Goal: Transaction & Acquisition: Purchase product/service

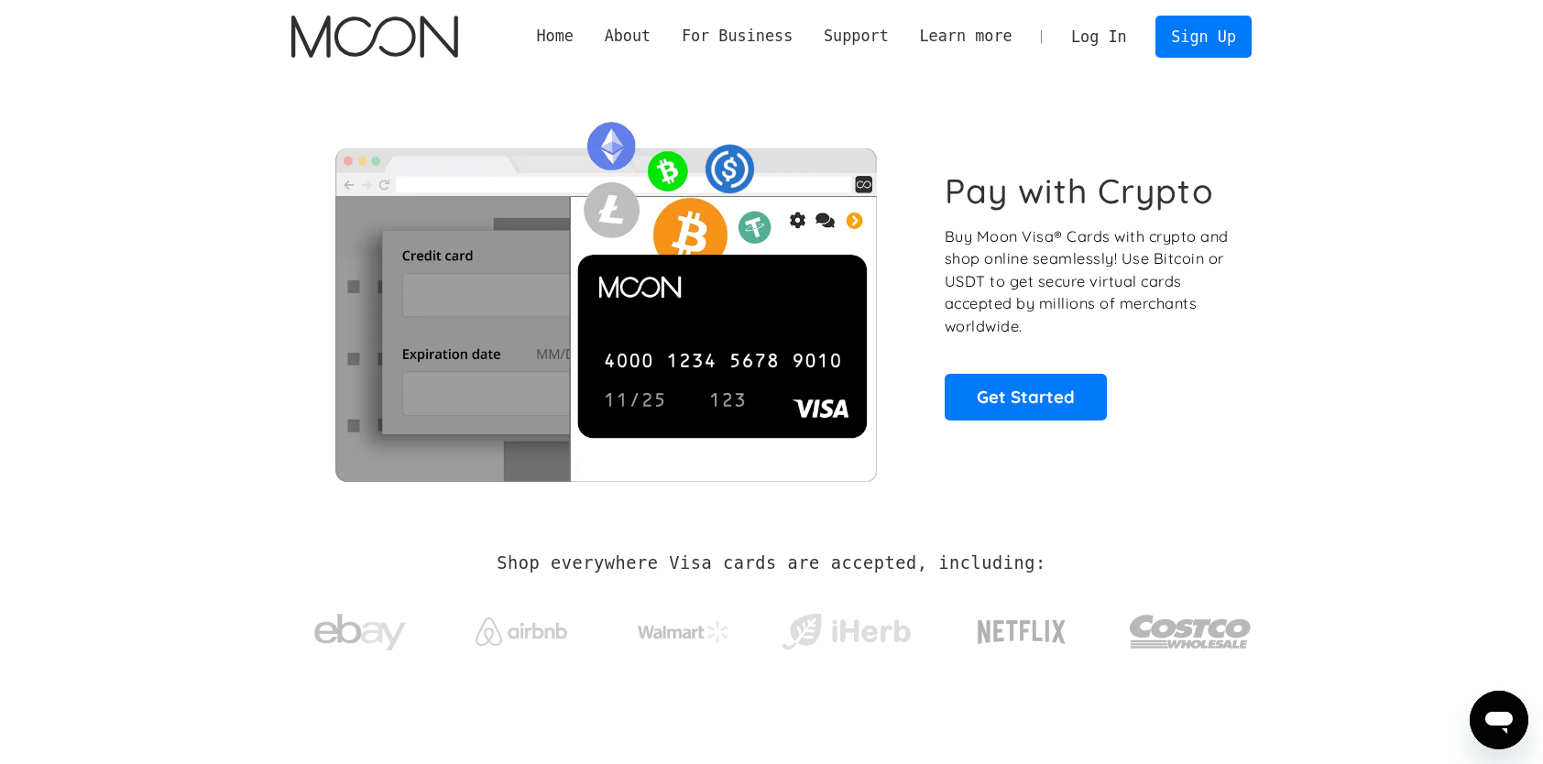
click at [1127, 32] on link "Log In" at bounding box center [1099, 36] width 86 height 40
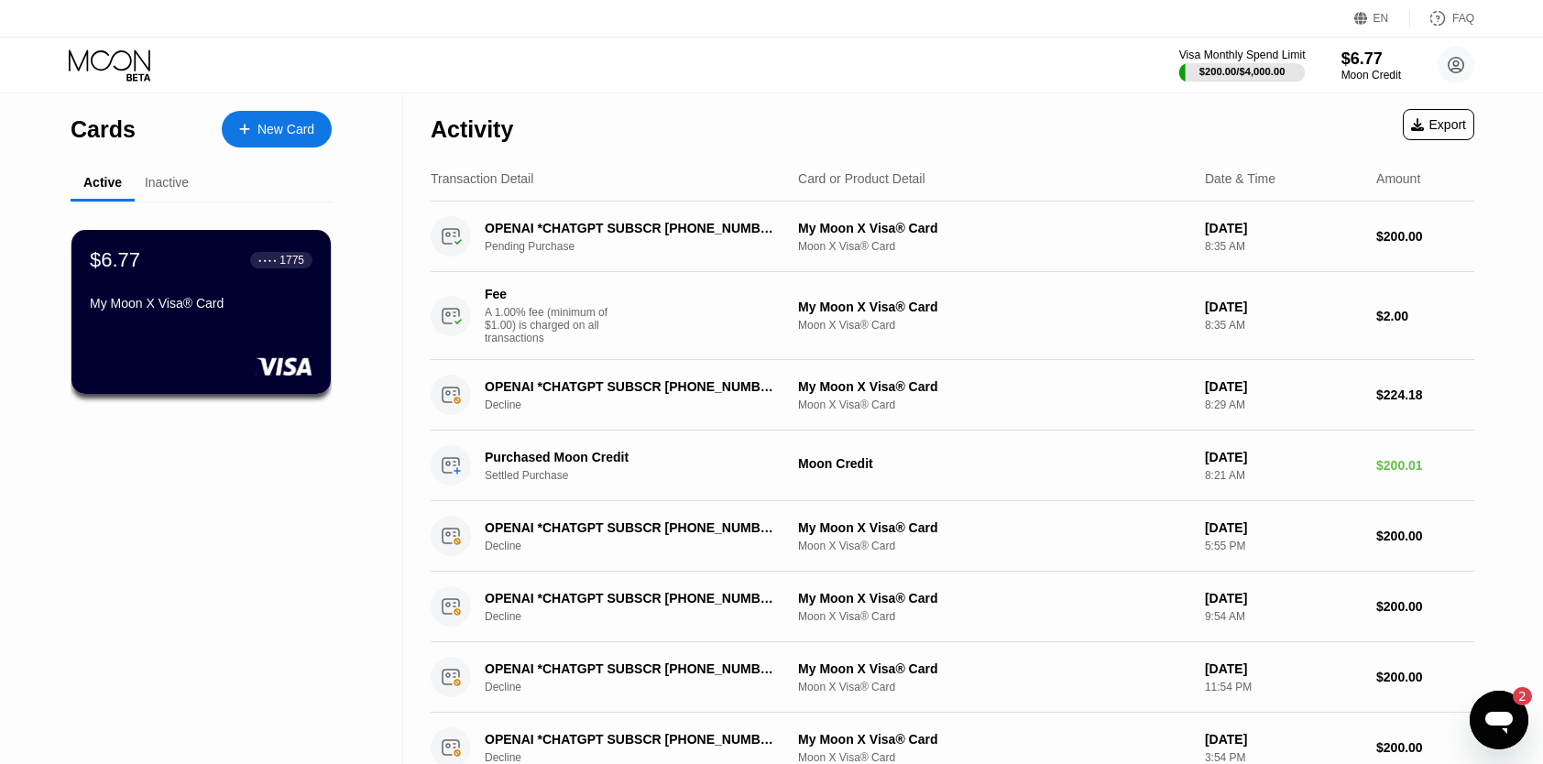
click at [1266, 64] on div at bounding box center [1242, 72] width 126 height 18
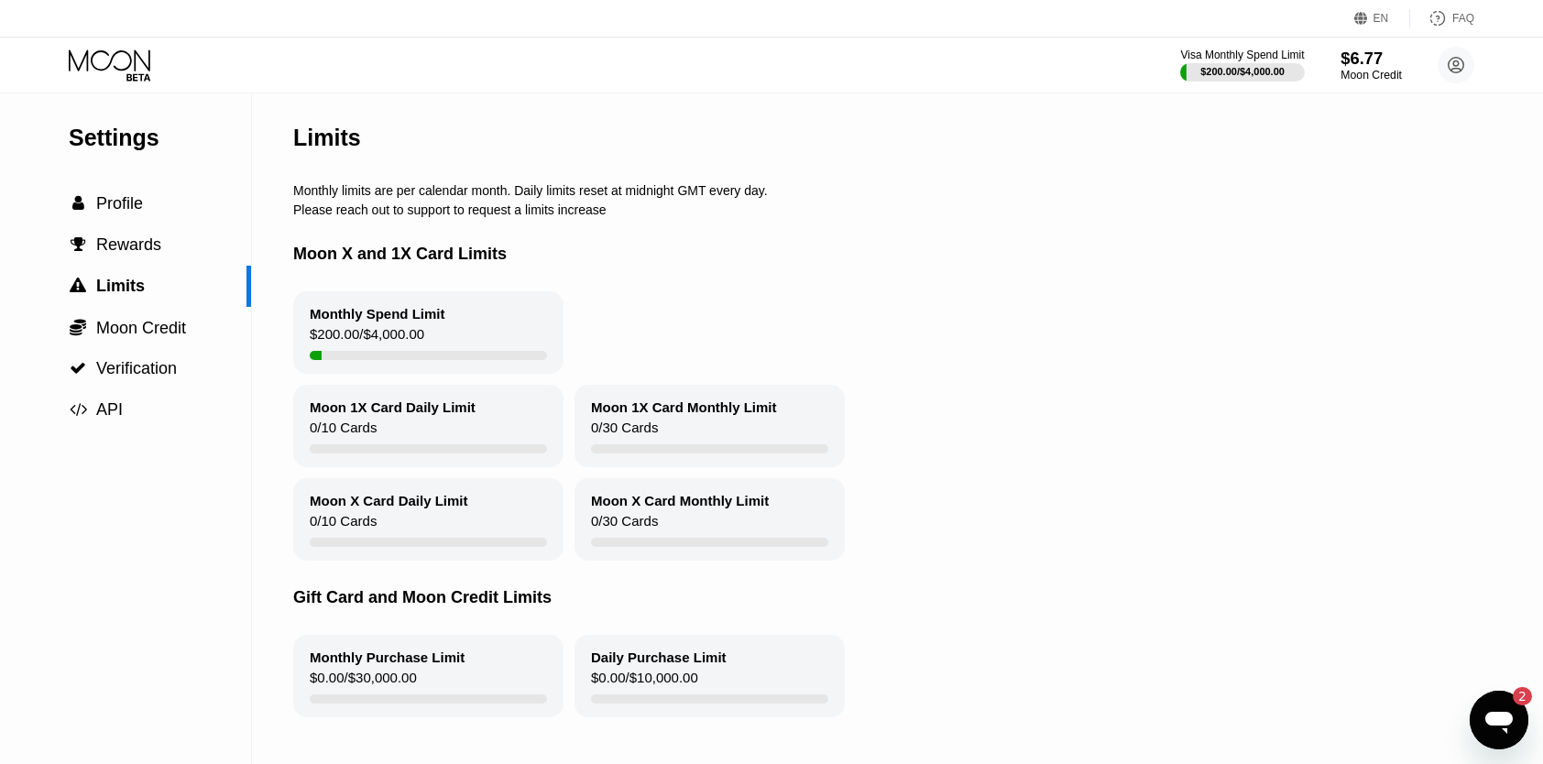
click at [1369, 66] on div "$6.77" at bounding box center [1371, 58] width 61 height 19
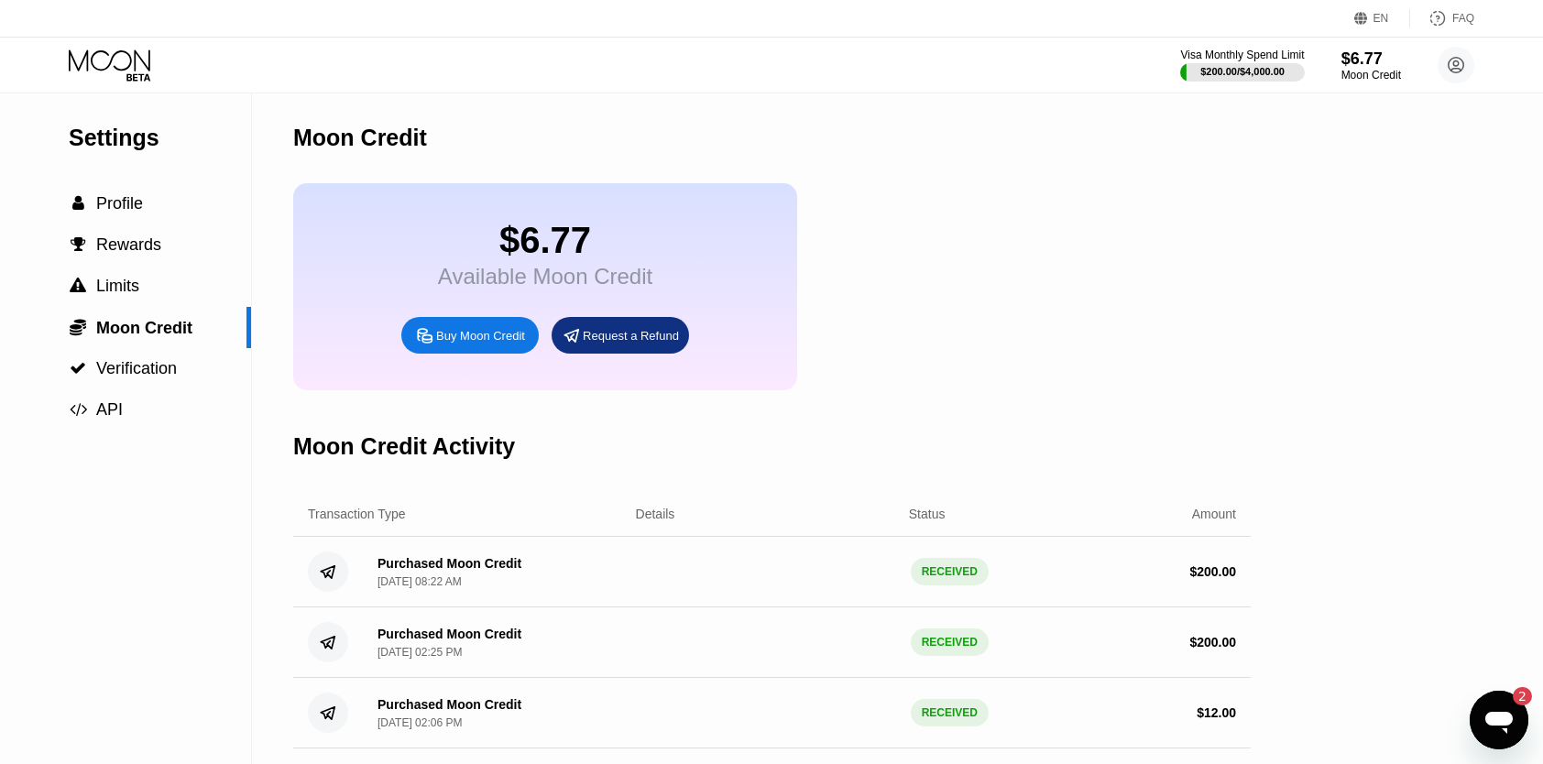
click at [463, 344] on div "Buy Moon Credit" at bounding box center [480, 336] width 89 height 16
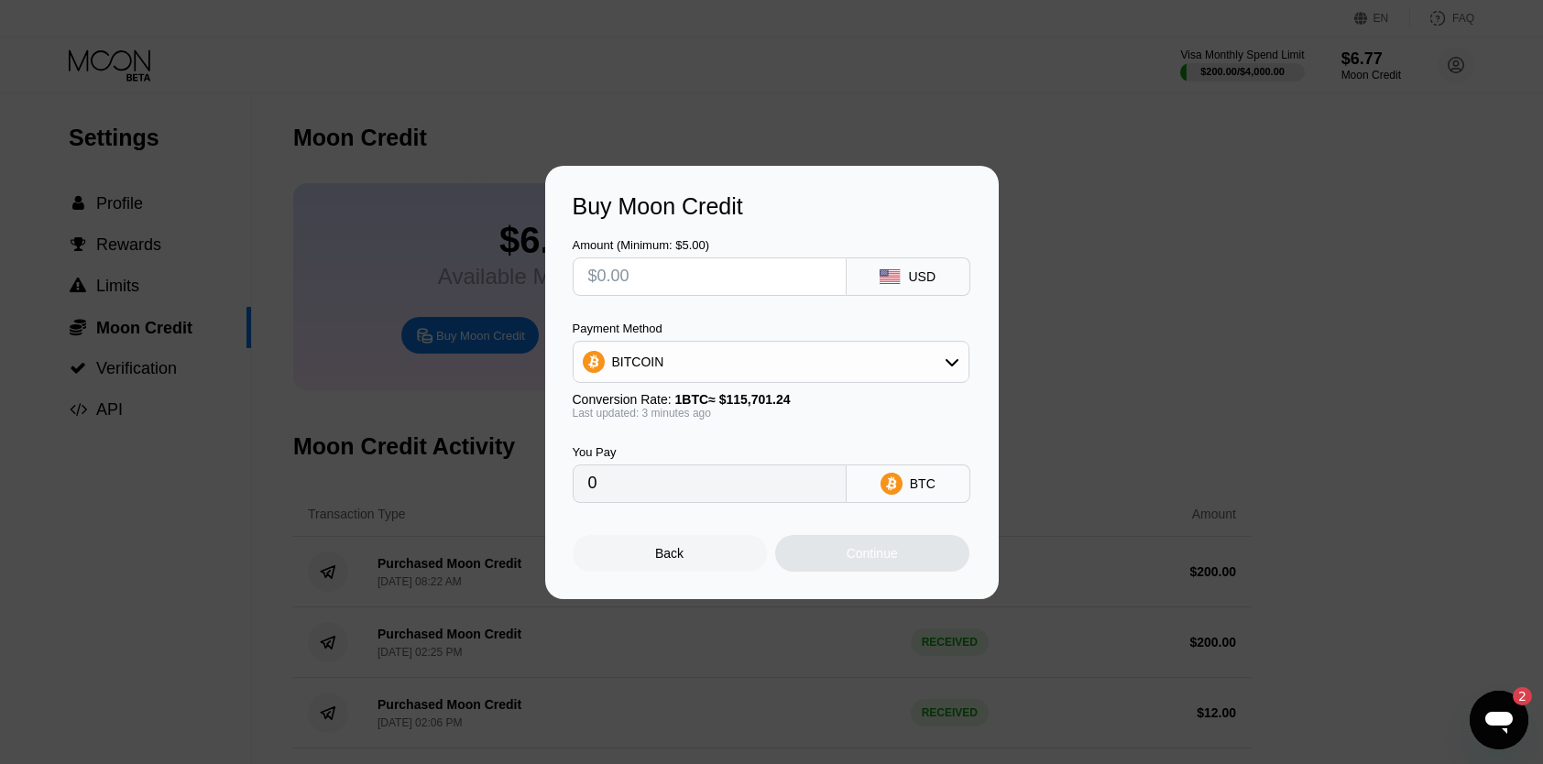
click at [734, 263] on input "text" at bounding box center [709, 276] width 243 height 37
type input "$5"
type input "0.00004322"
type input "$50"
type input "0.00043215"
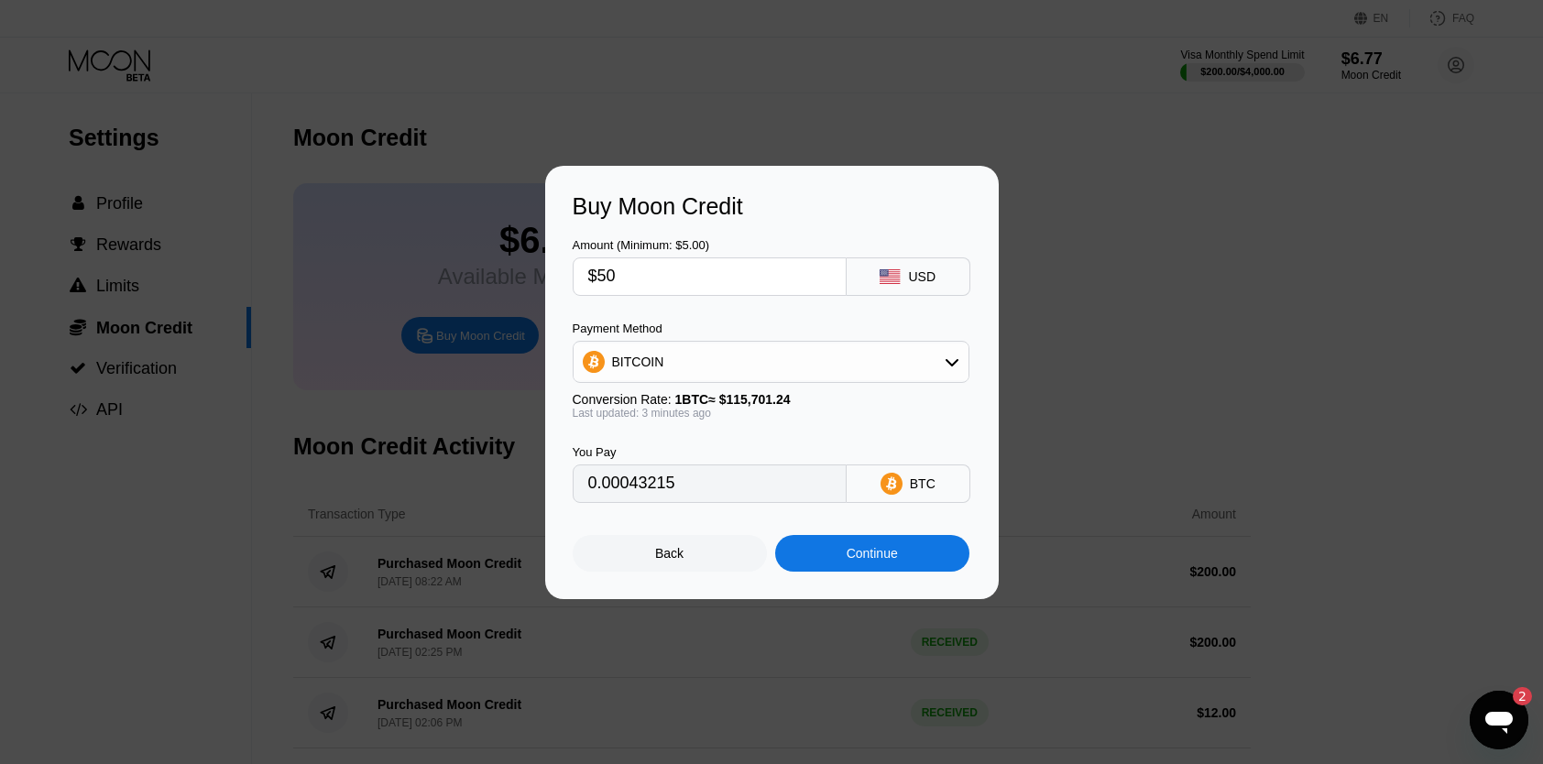
type input "$50"
click at [751, 357] on div "BITCOIN" at bounding box center [771, 362] width 395 height 37
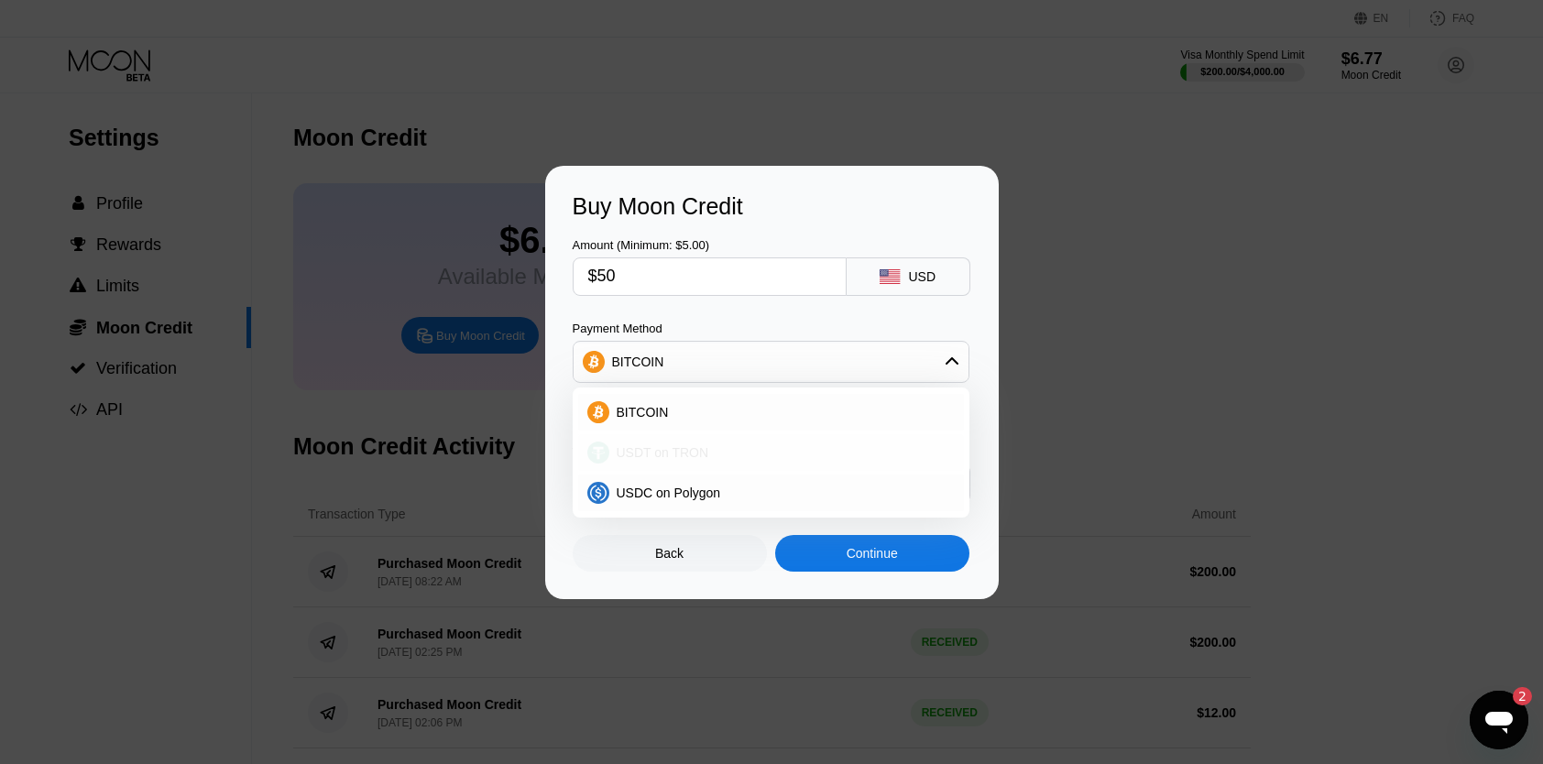
click at [680, 453] on span "USDT on TRON" at bounding box center [663, 452] width 93 height 15
type input "50.51"
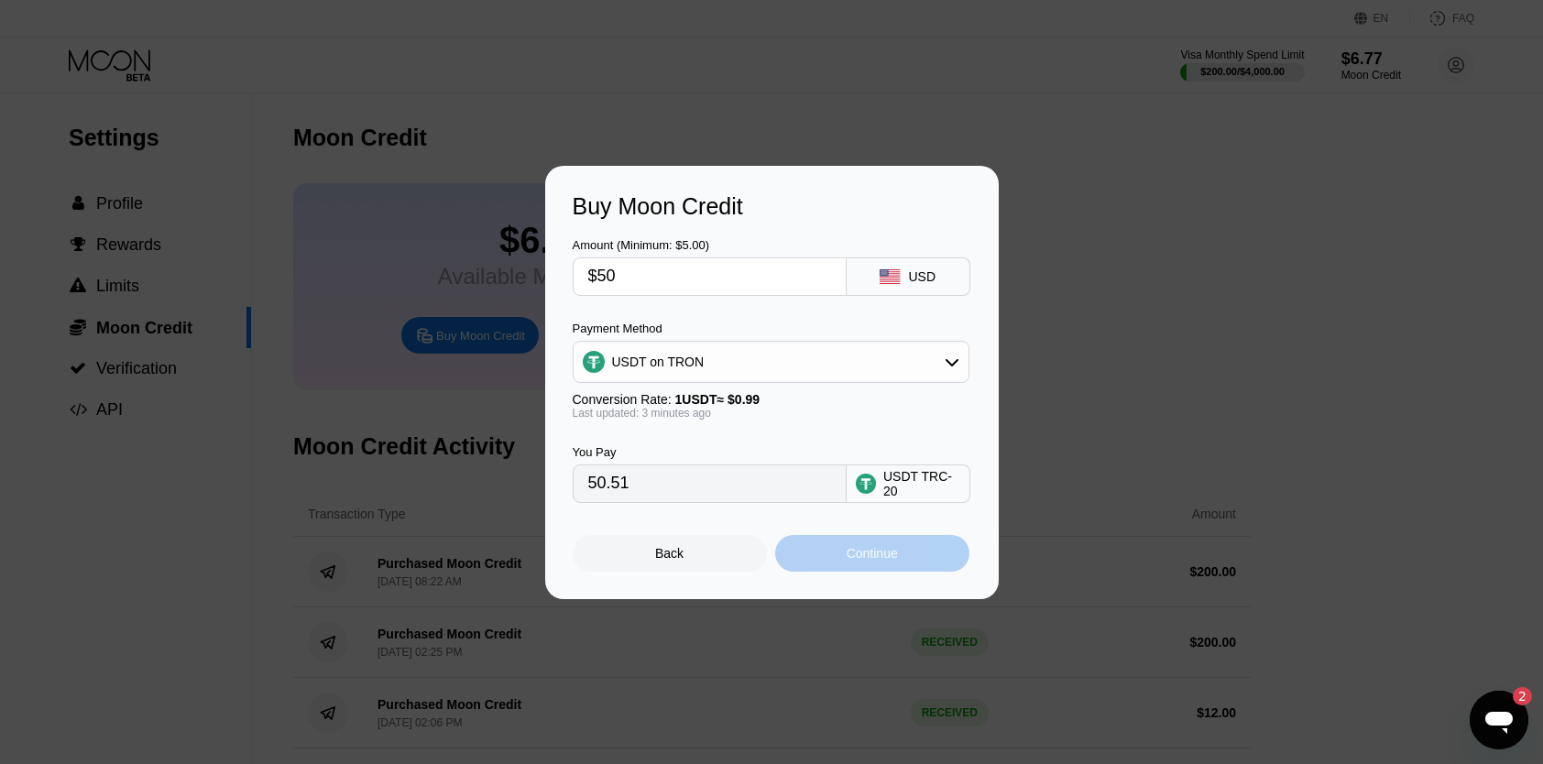
click at [927, 561] on div "Continue" at bounding box center [872, 553] width 194 height 37
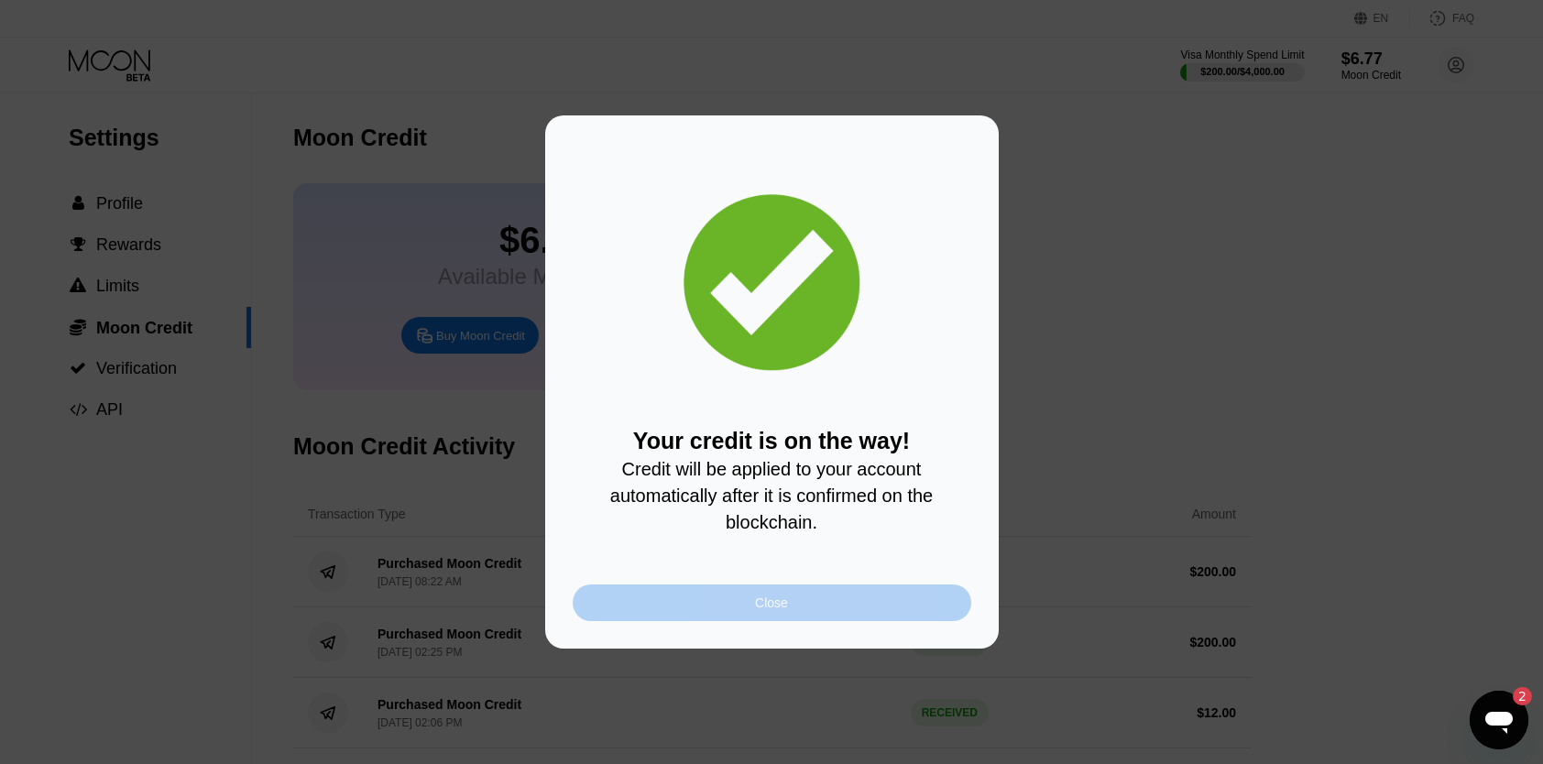
click at [739, 605] on div "Close" at bounding box center [772, 603] width 399 height 37
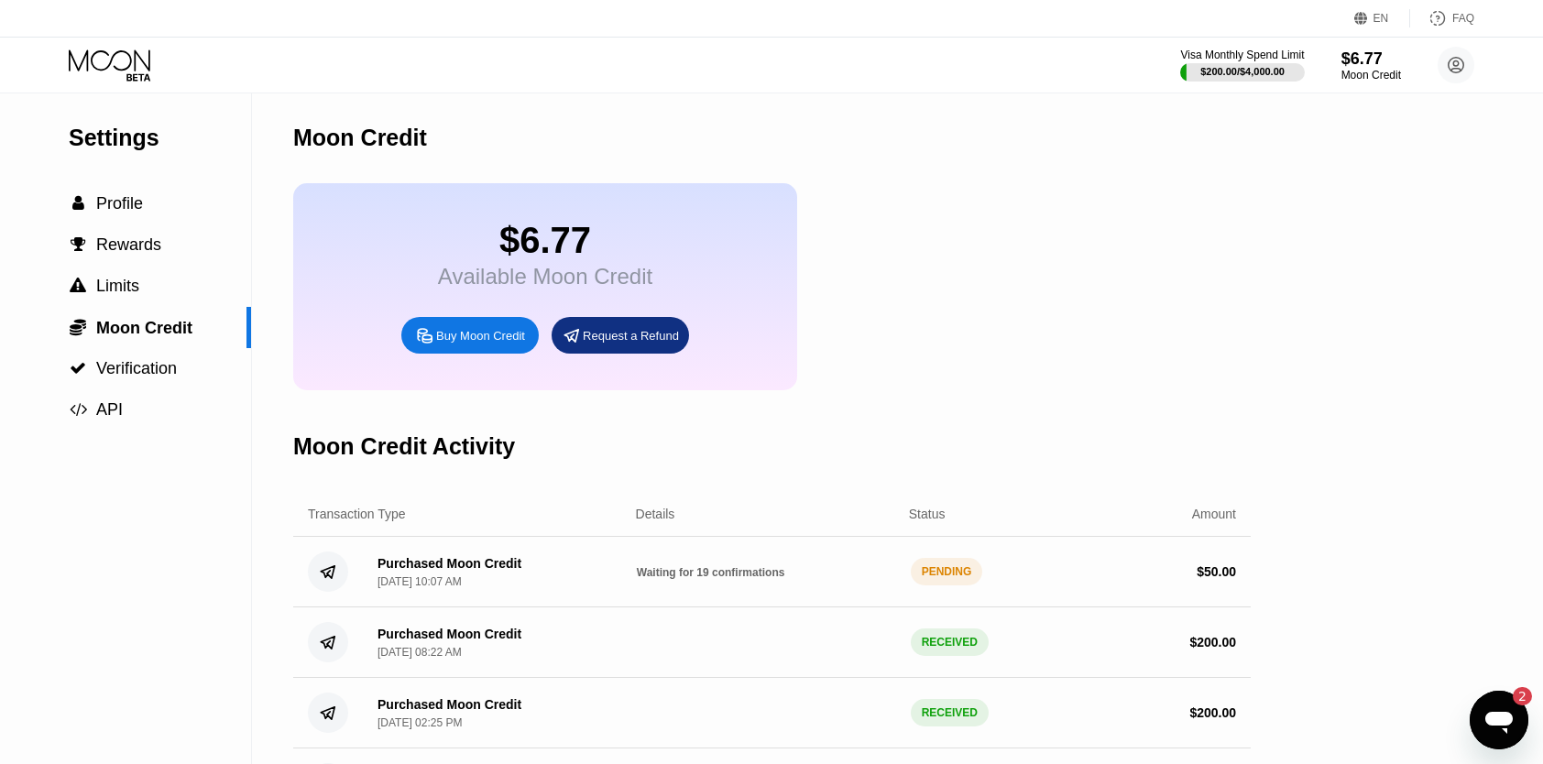
click at [126, 63] on icon at bounding box center [111, 65] width 85 height 32
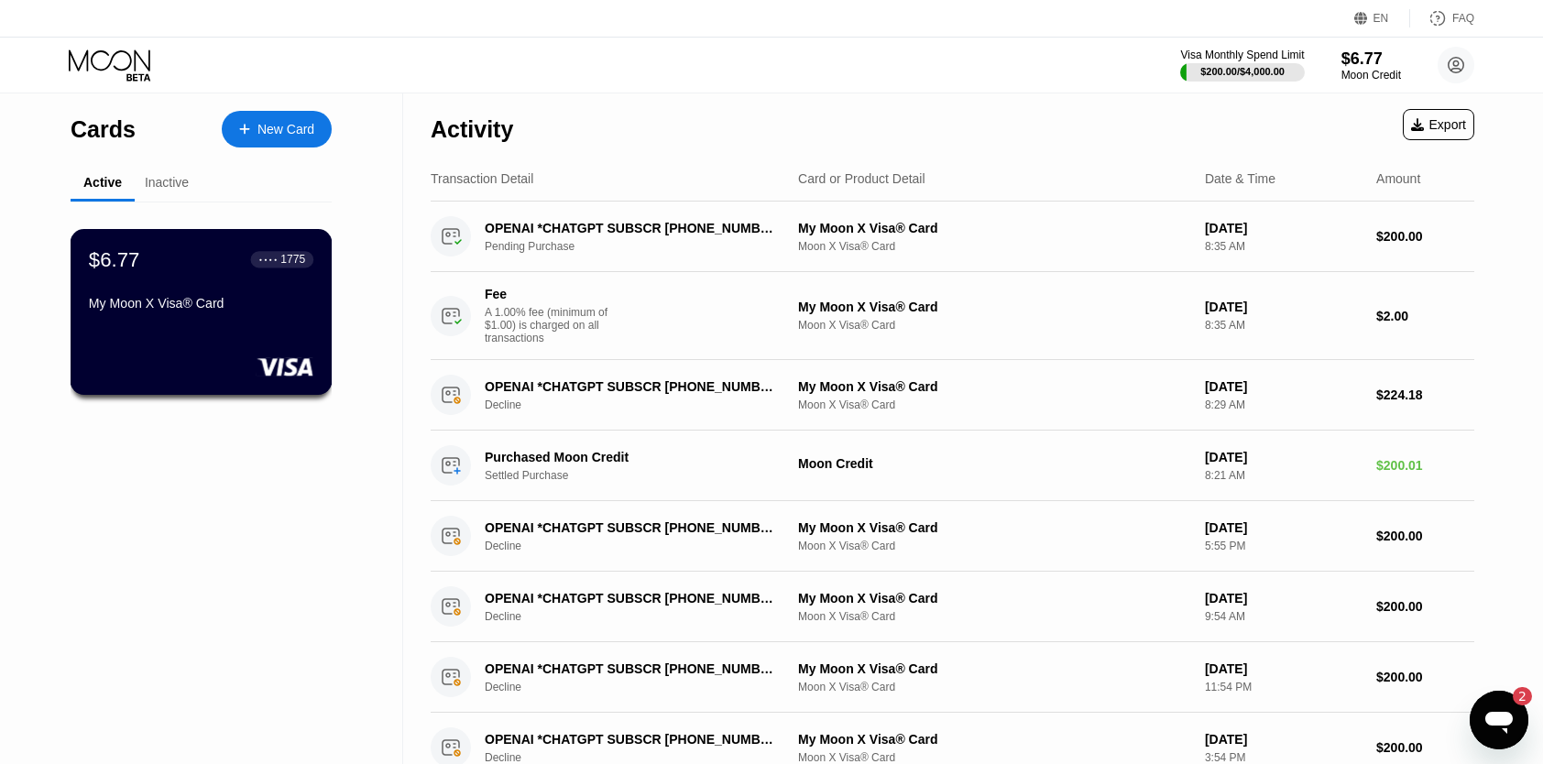
click at [251, 311] on div "My Moon X Visa® Card" at bounding box center [201, 303] width 225 height 15
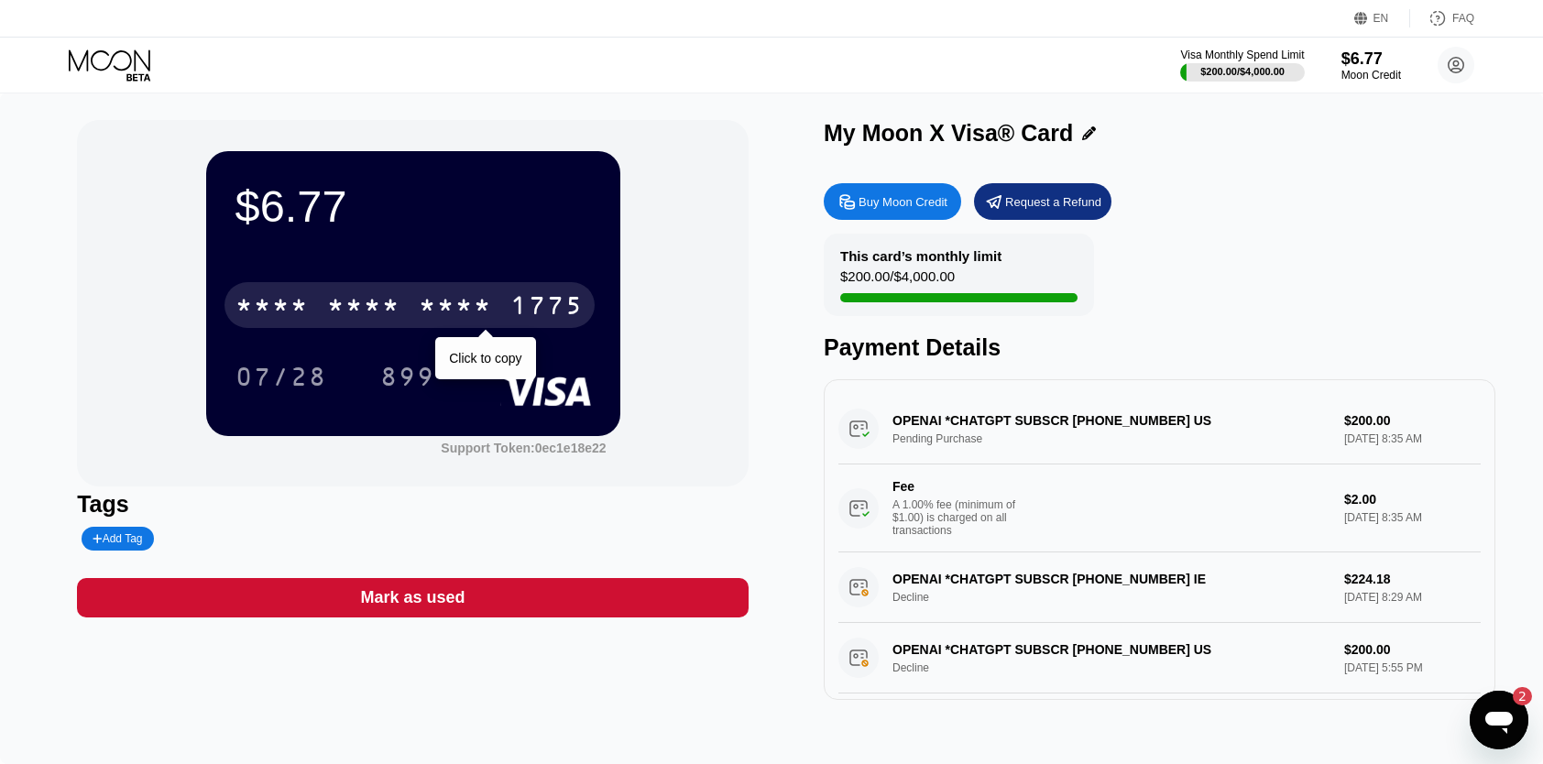
click at [367, 319] on div "* * * *" at bounding box center [363, 307] width 73 height 29
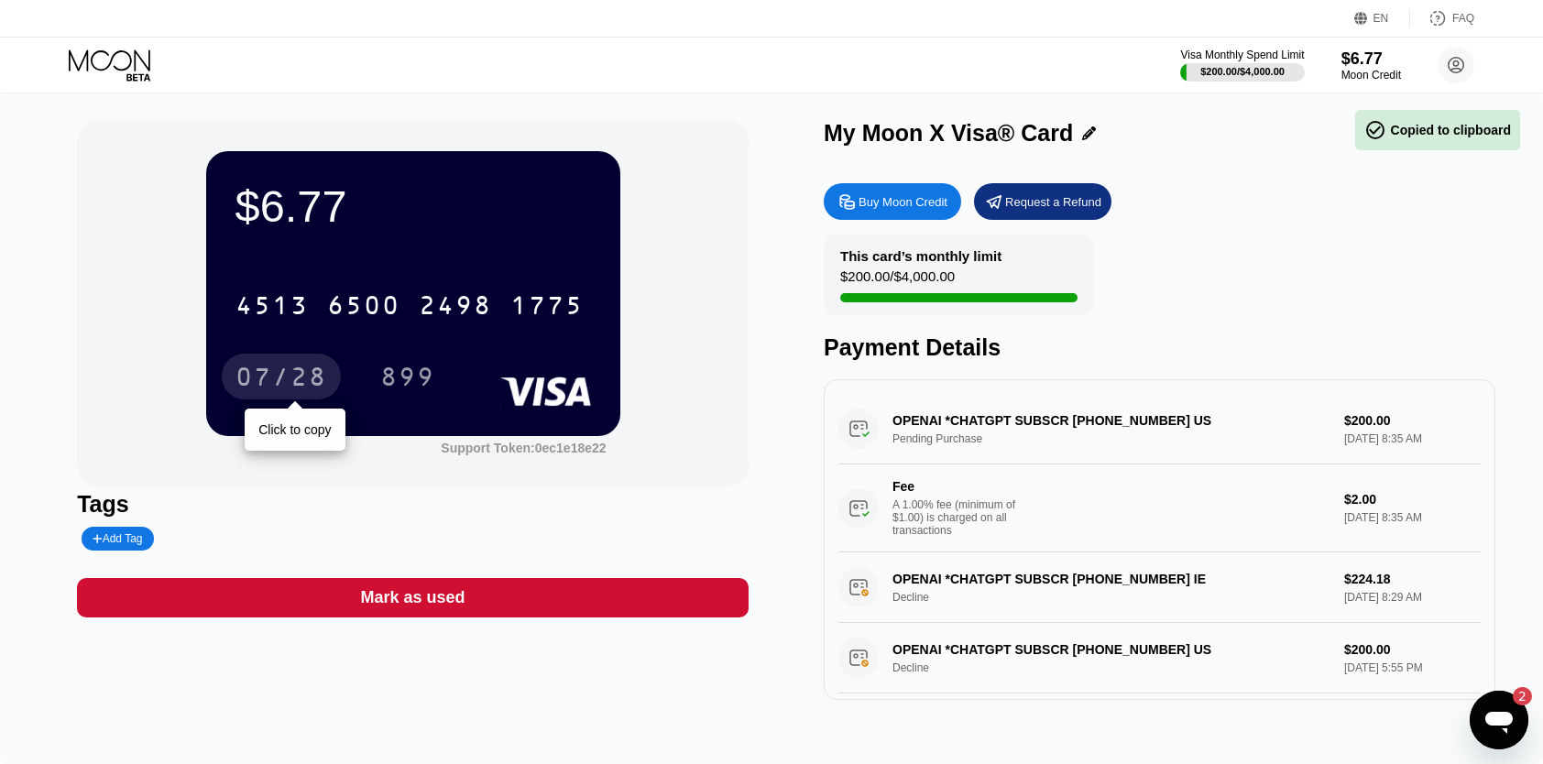
drag, startPoint x: 280, startPoint y: 376, endPoint x: 21, endPoint y: 396, distance: 260.1
click at [280, 376] on div "07/28" at bounding box center [282, 379] width 92 height 29
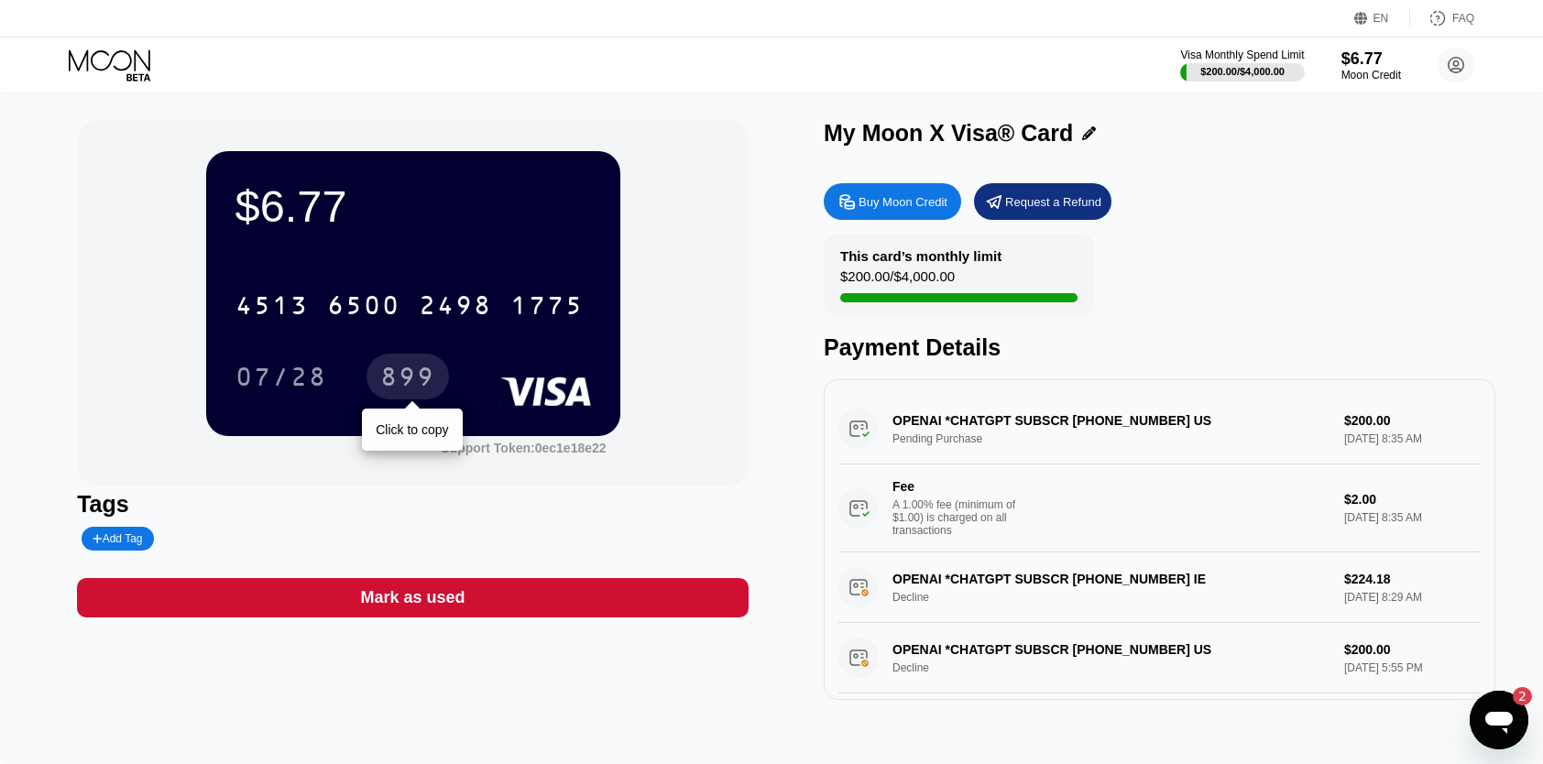
drag, startPoint x: 401, startPoint y: 384, endPoint x: 306, endPoint y: 389, distance: 95.4
click at [401, 384] on div "899" at bounding box center [407, 379] width 55 height 29
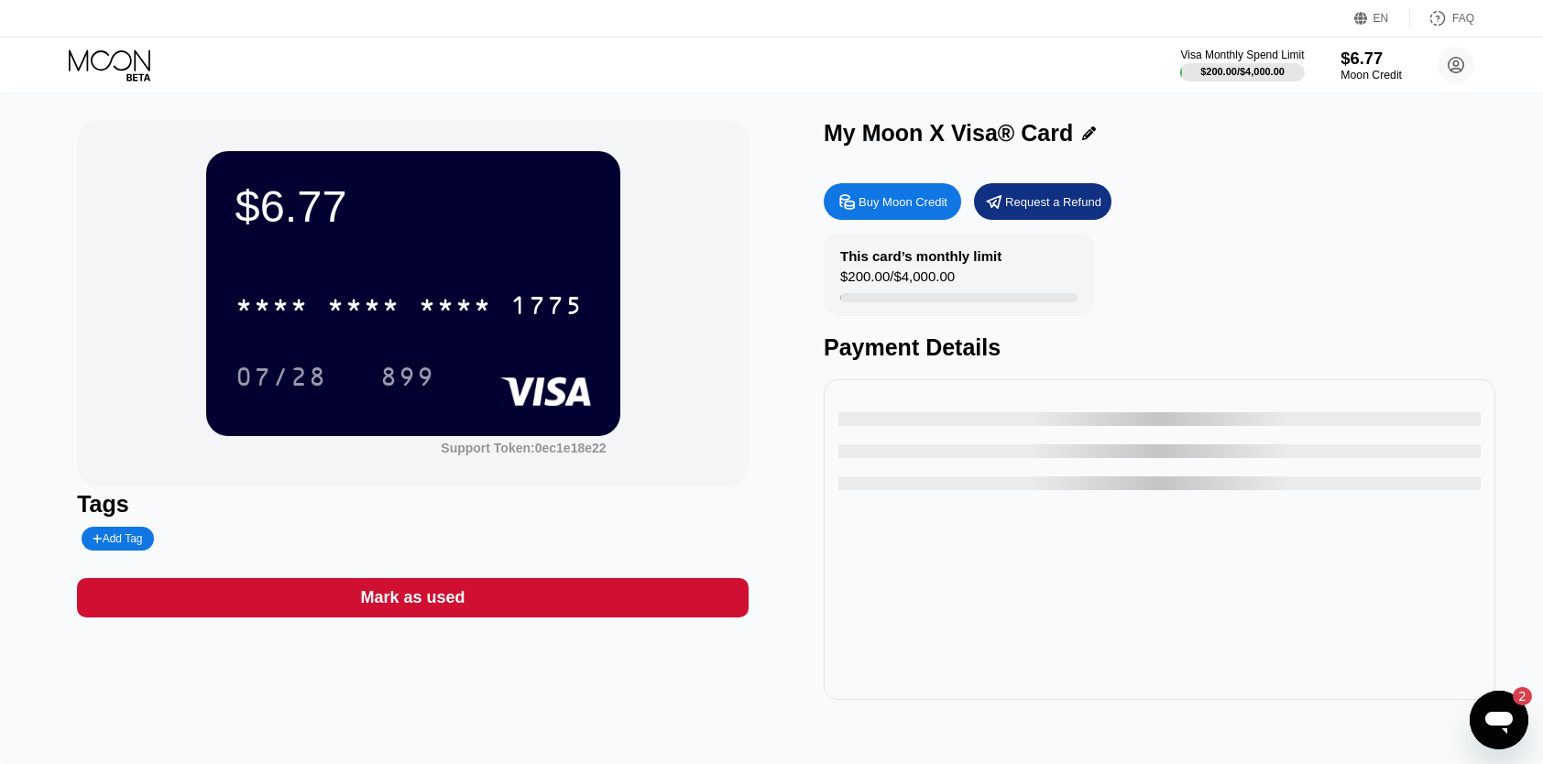
click at [1367, 57] on div "$6.77" at bounding box center [1371, 58] width 61 height 19
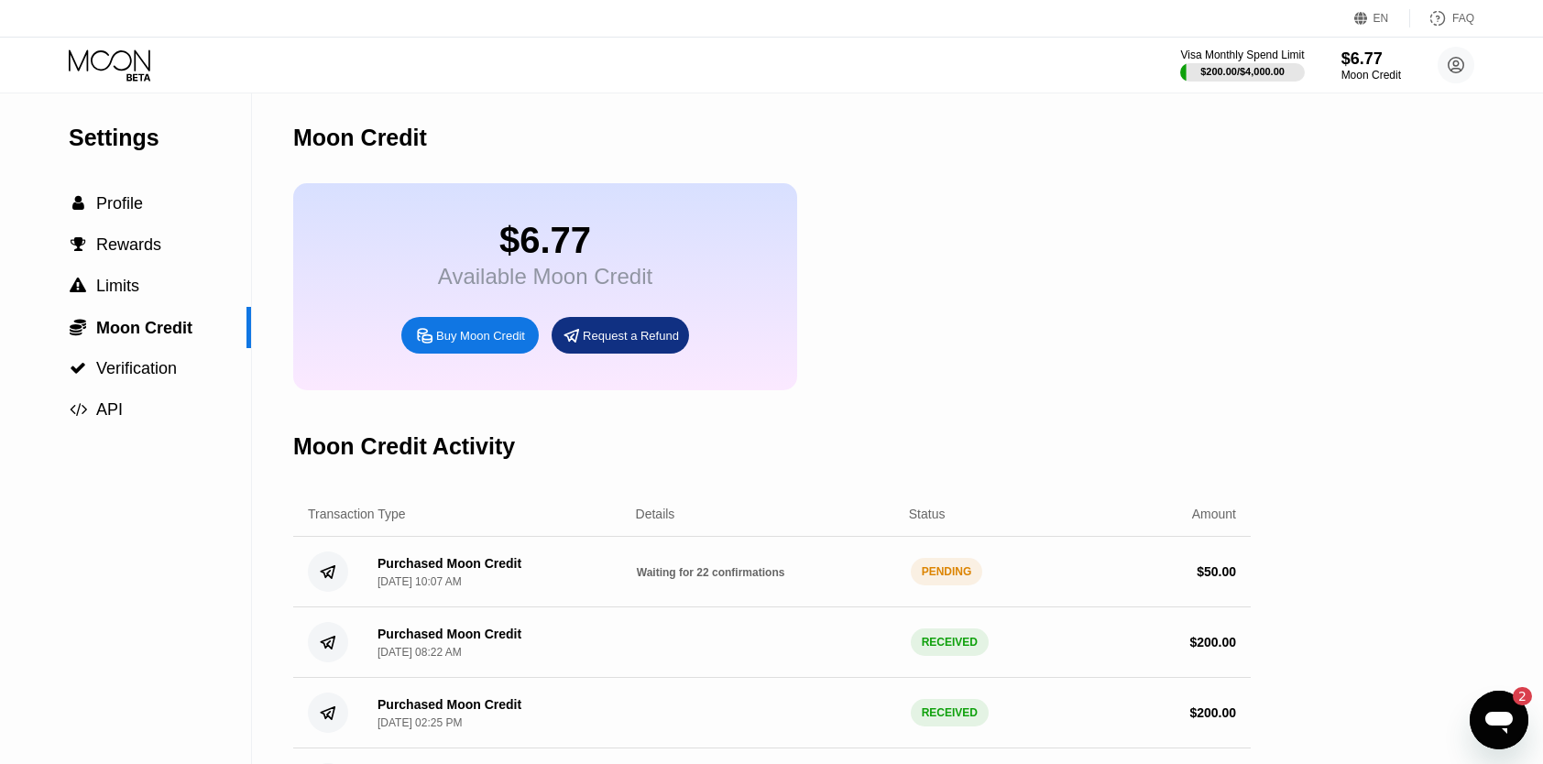
click at [939, 586] on div "PENDING" at bounding box center [947, 571] width 72 height 27
click at [90, 64] on icon at bounding box center [111, 65] width 85 height 32
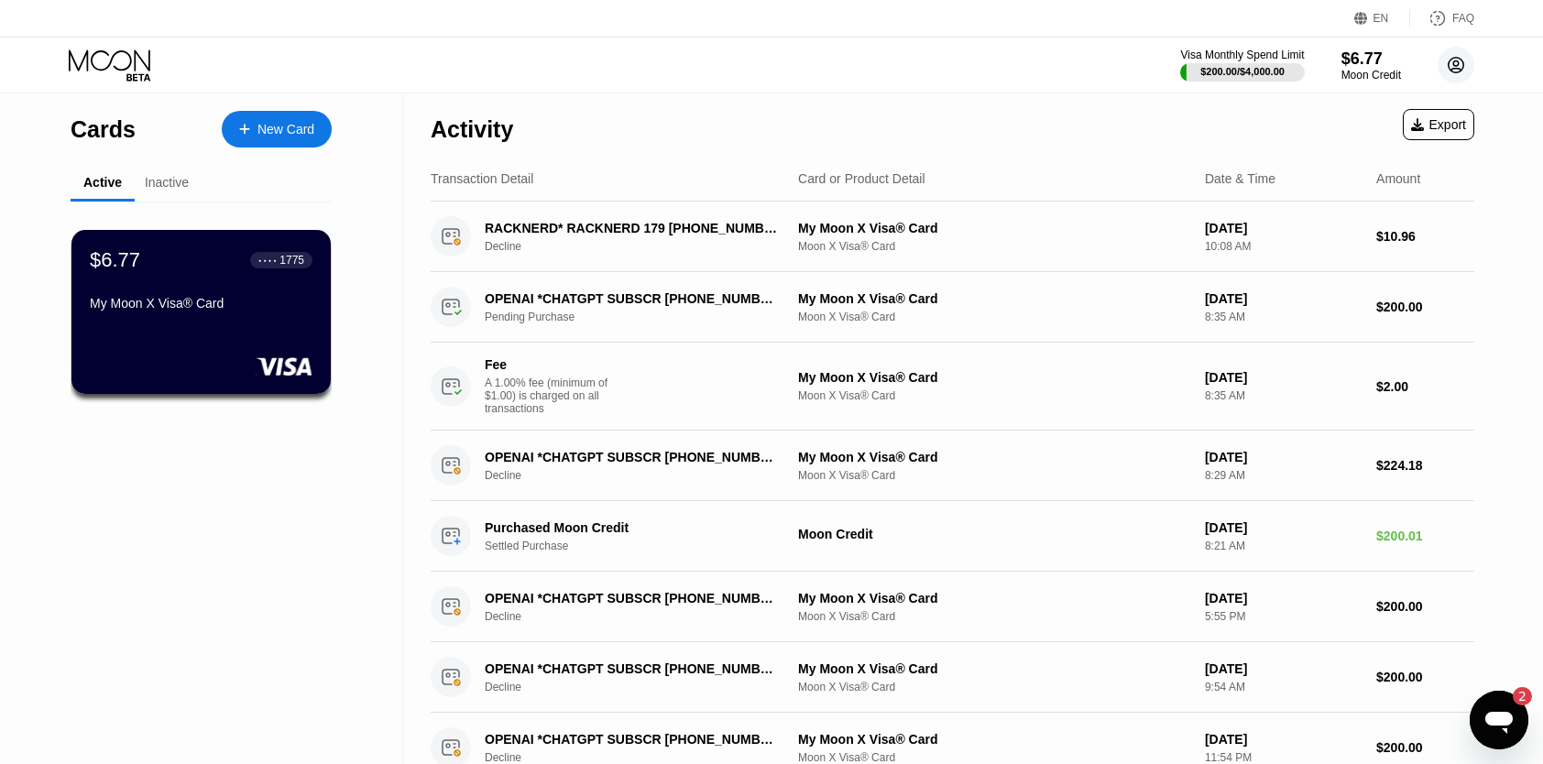
click at [1450, 67] on circle at bounding box center [1456, 65] width 37 height 37
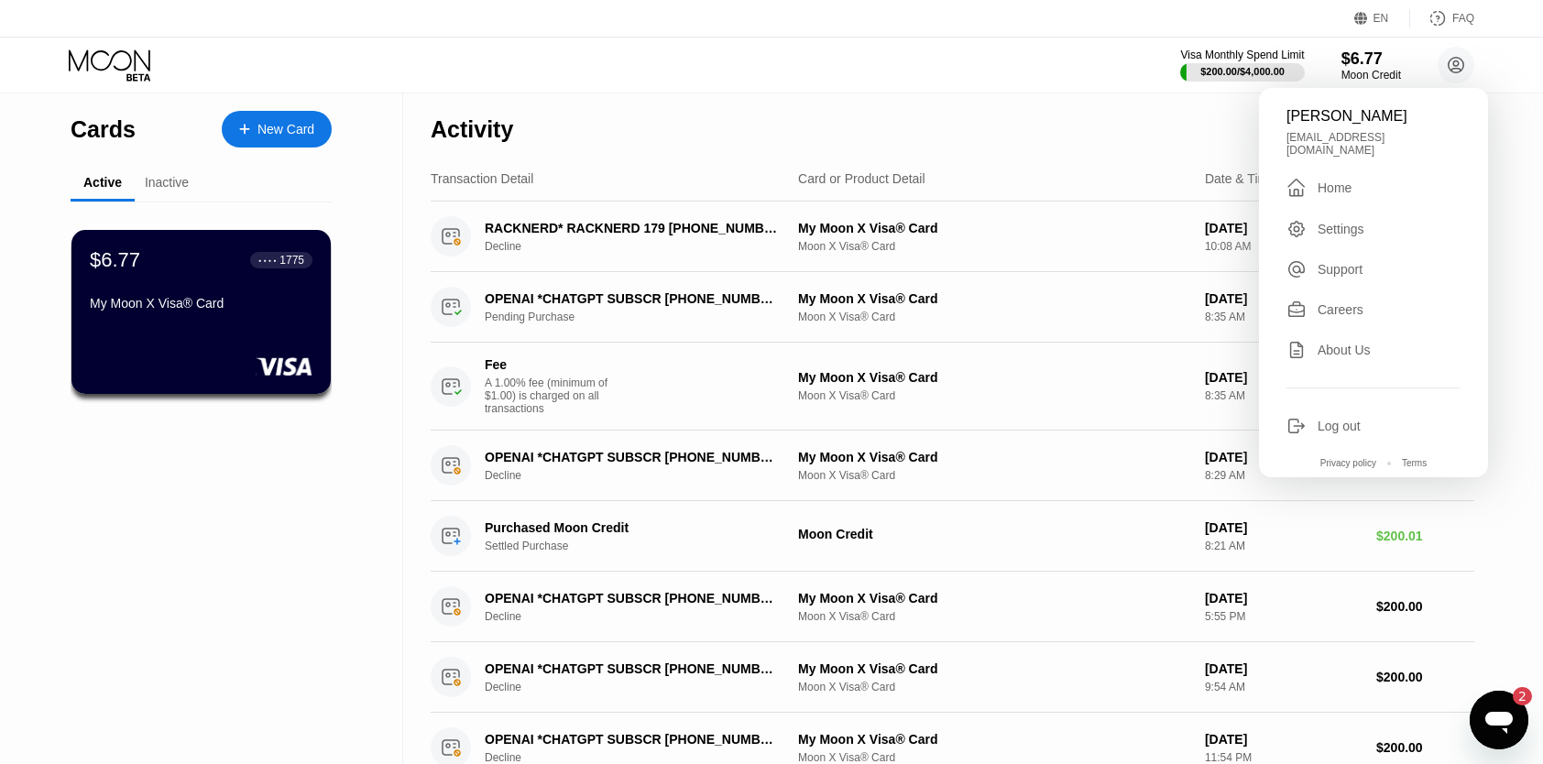
click at [678, 39] on div "Visa Monthly Spend Limit $200.00 / $4,000.00 $6.77 Moon Credit Dmitrii Zavarin …" at bounding box center [771, 65] width 1543 height 55
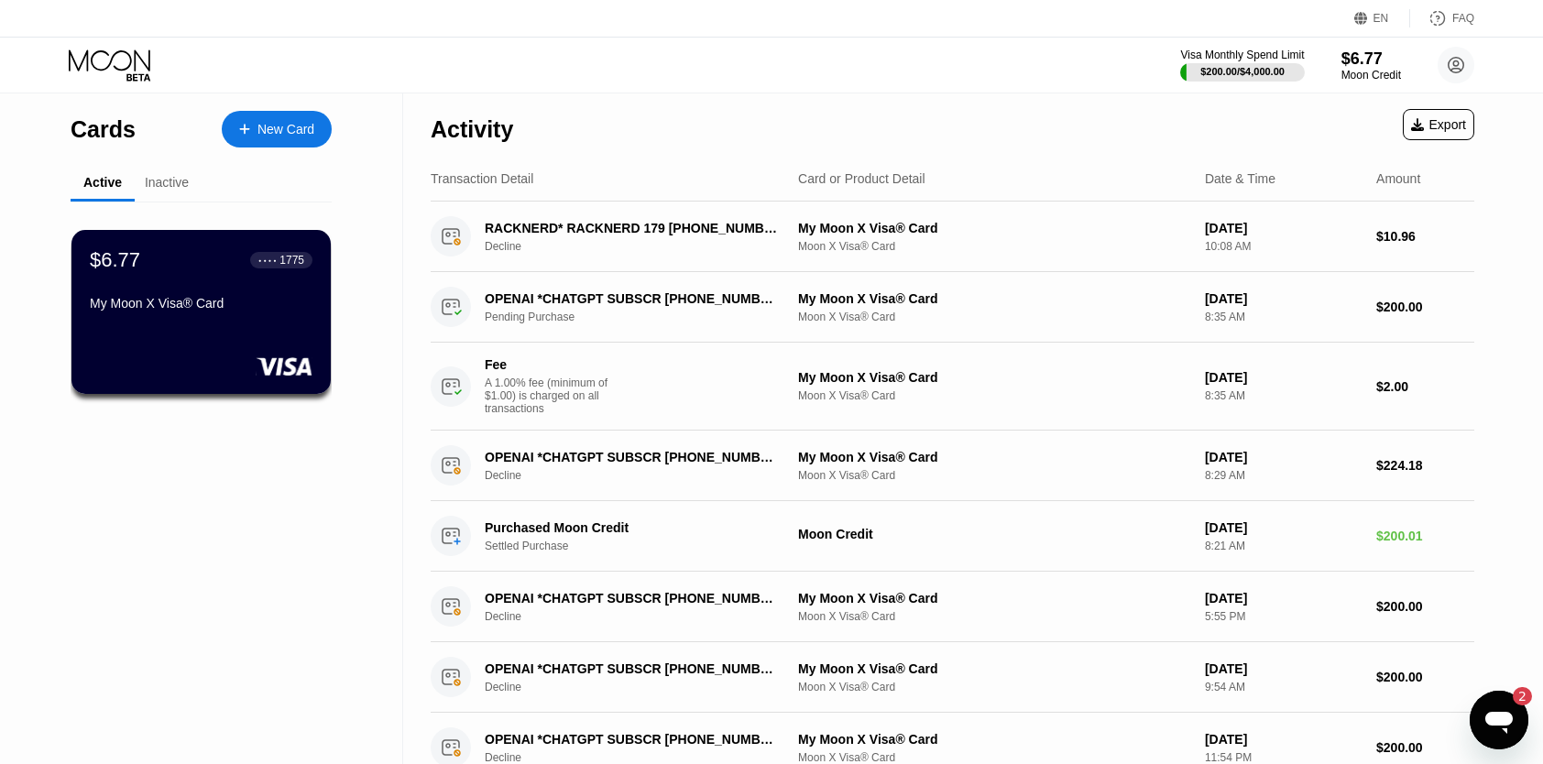
click at [415, 368] on div "Activity Export Transaction Detail Card or Product Detail Date & Time Amount RA…" at bounding box center [952, 665] width 1099 height 1144
